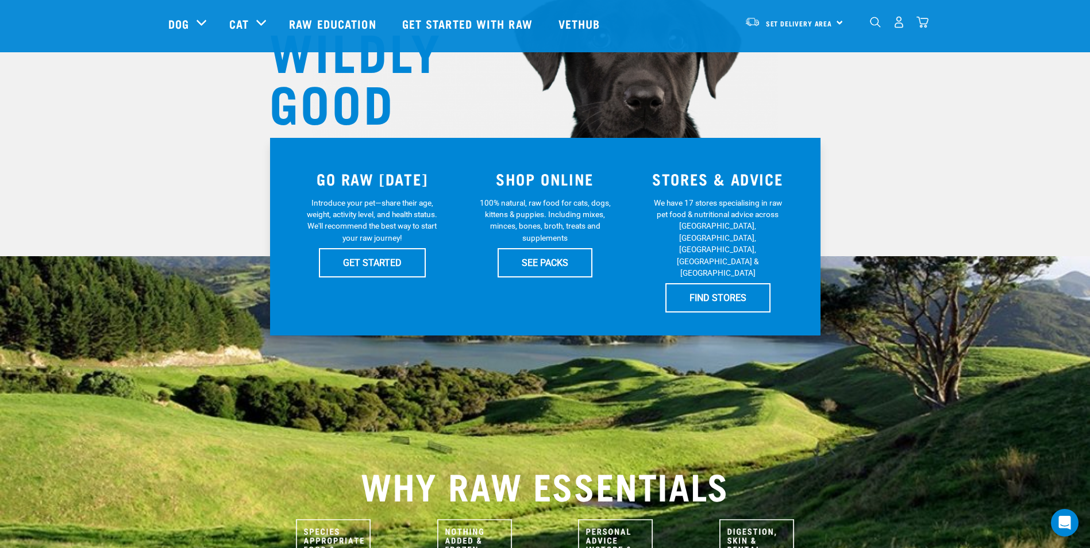
scroll to position [115, 0]
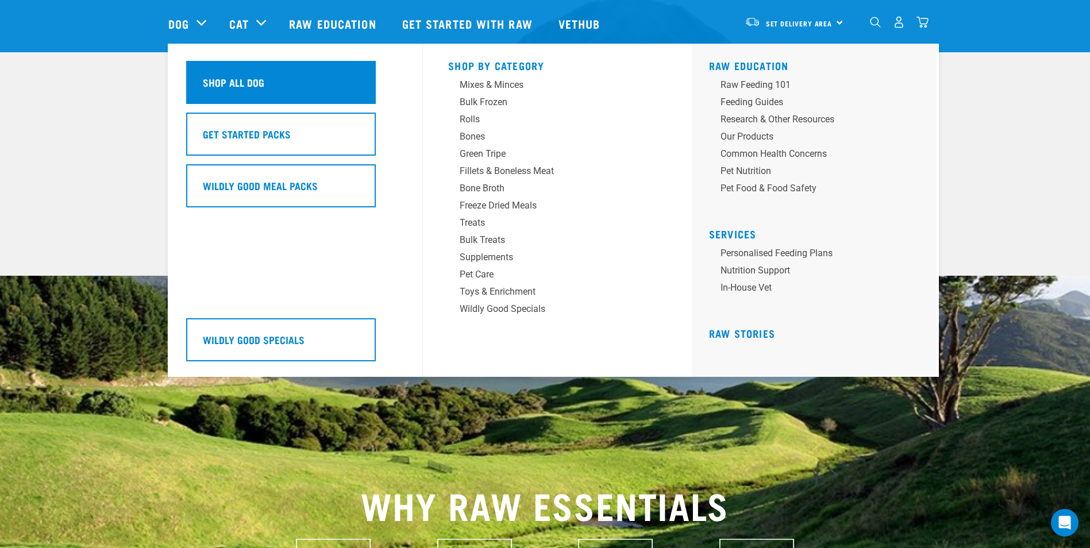
click at [210, 86] on h5 "Shop All Dog" at bounding box center [233, 82] width 61 height 15
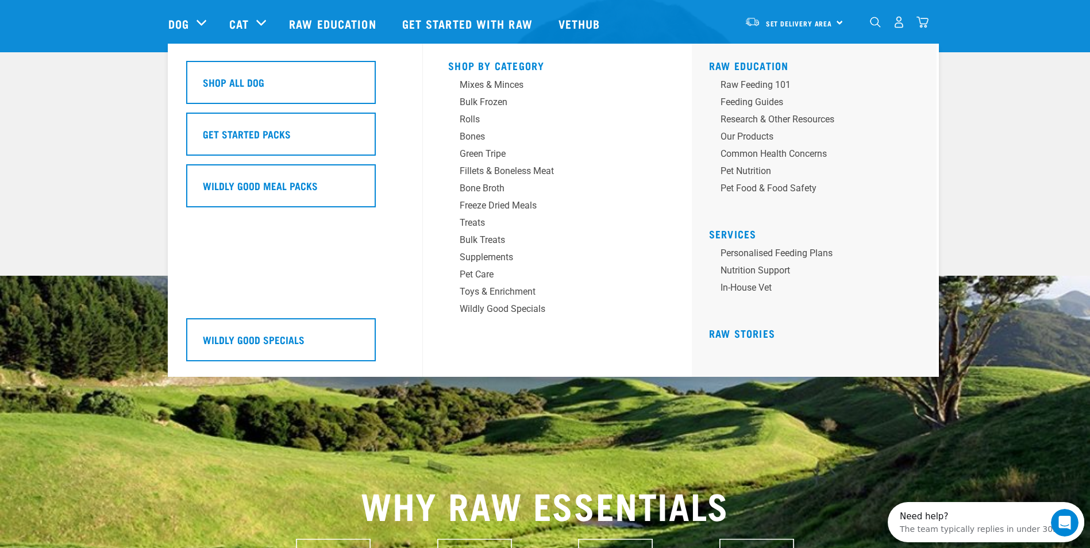
scroll to position [0, 0]
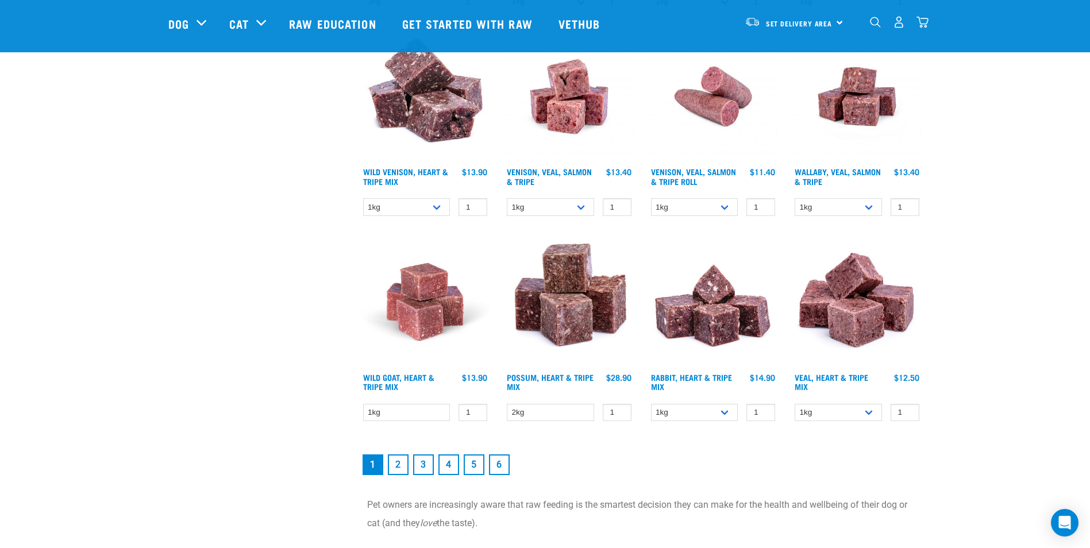
scroll to position [1551, 0]
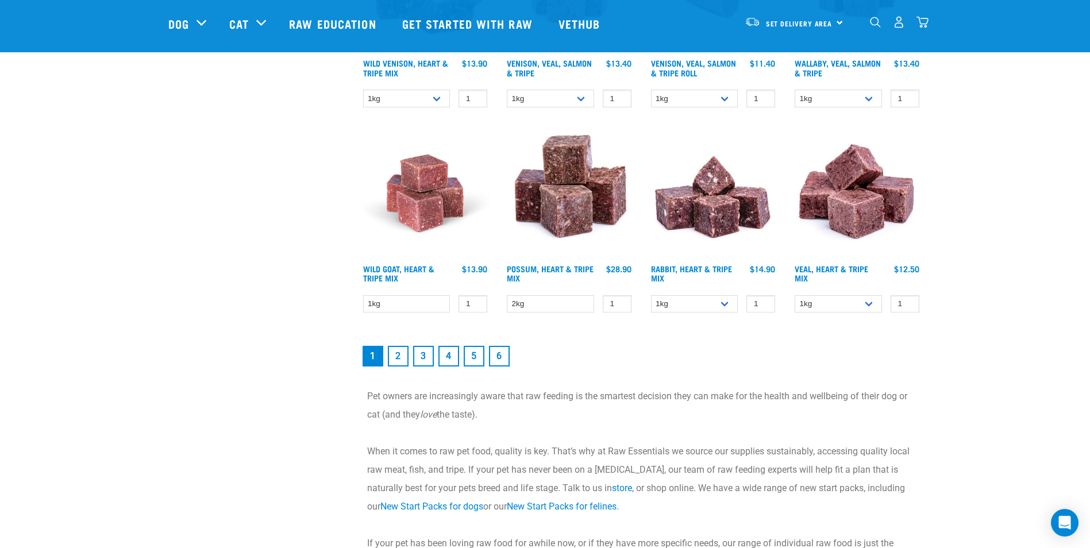
click at [393, 355] on link "2" at bounding box center [398, 356] width 21 height 21
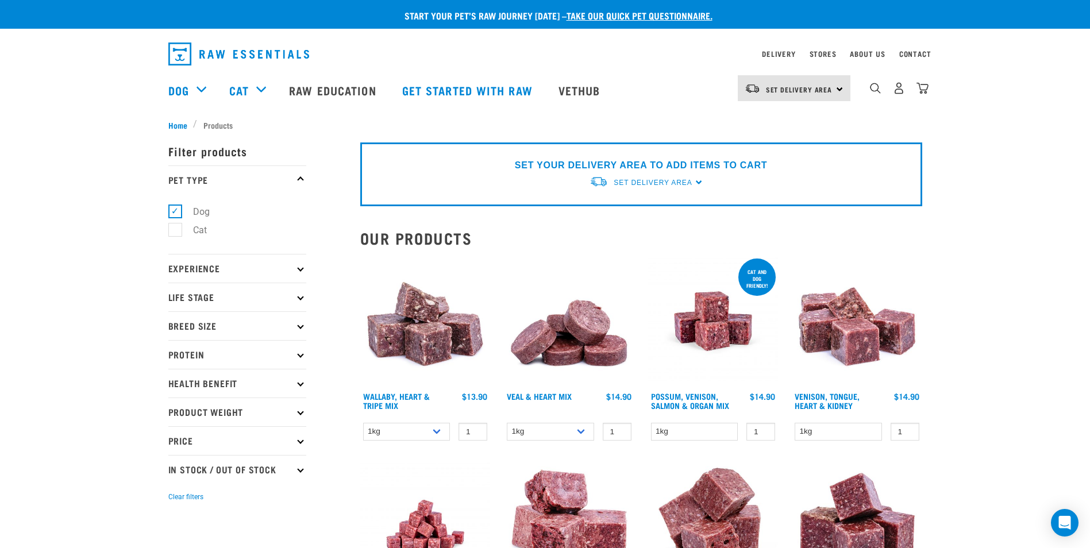
click at [176, 231] on label "Cat" at bounding box center [193, 230] width 37 height 14
click at [176, 231] on input "Cat" at bounding box center [171, 228] width 7 height 7
checkbox input "true"
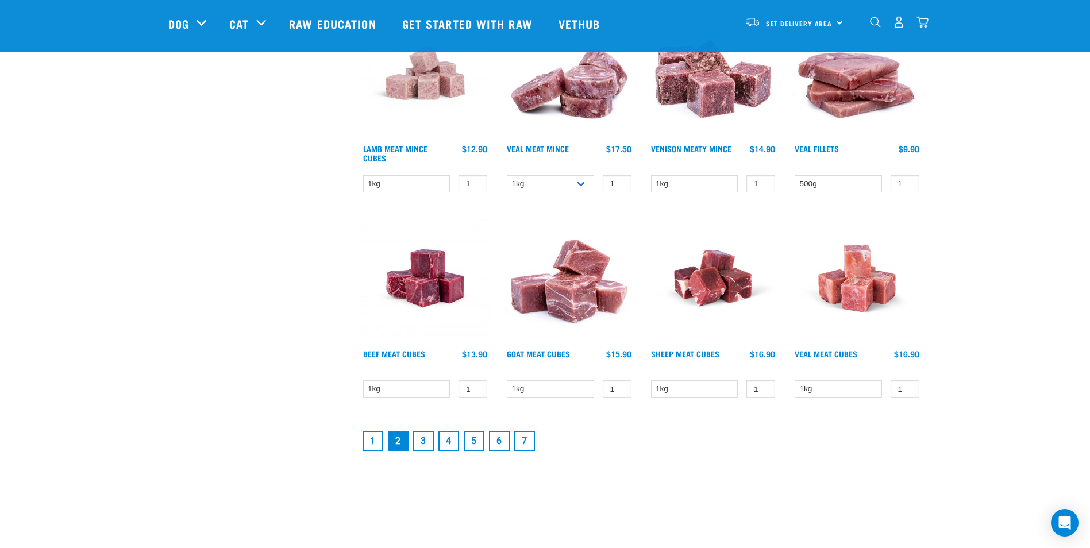
scroll to position [1551, 0]
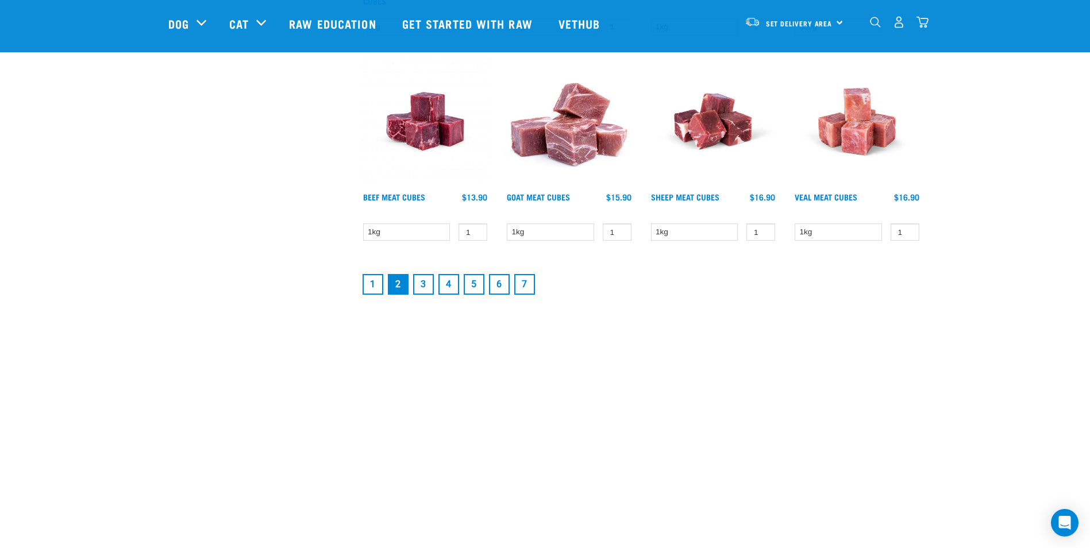
click at [372, 288] on link "1" at bounding box center [372, 284] width 21 height 21
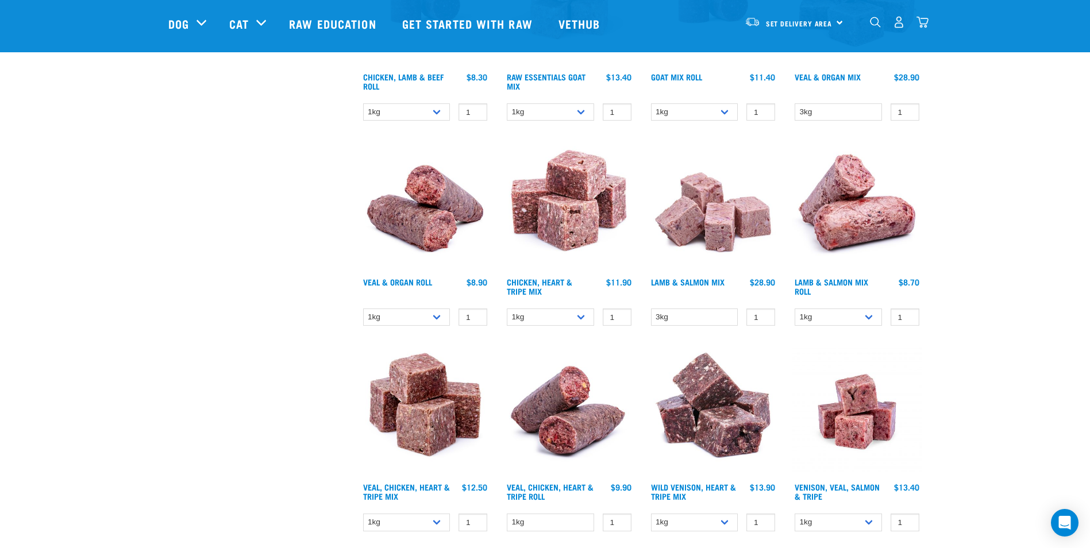
scroll to position [1379, 0]
